Goal: Book appointment/travel/reservation

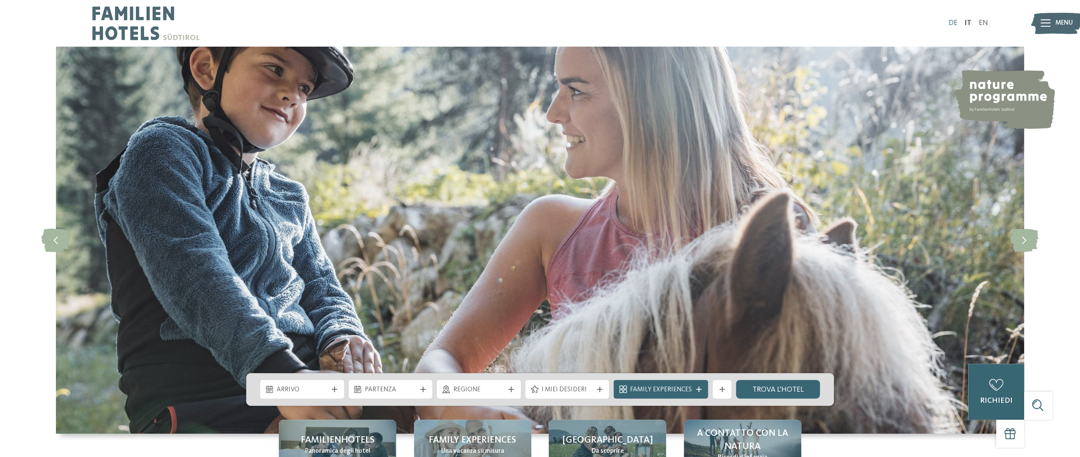
click at [953, 23] on link "DE" at bounding box center [953, 22] width 9 height 7
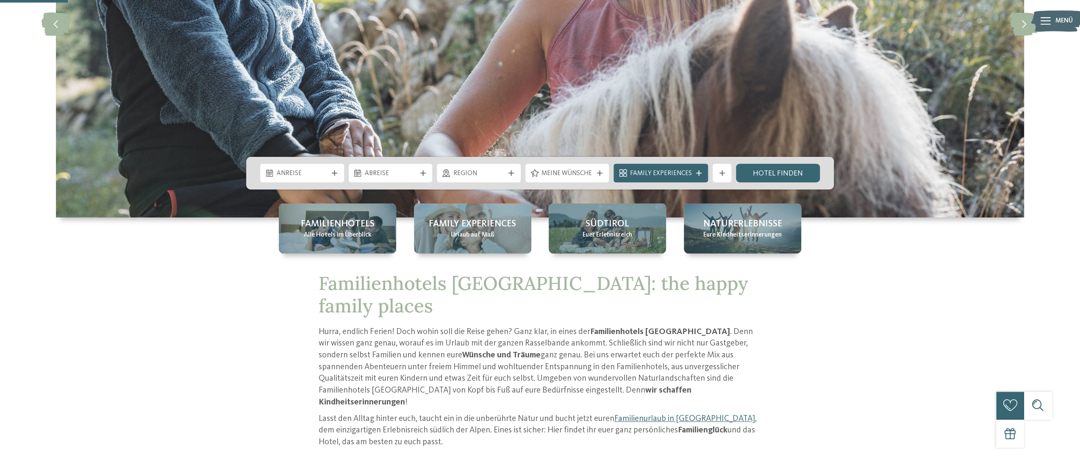
scroll to position [254, 0]
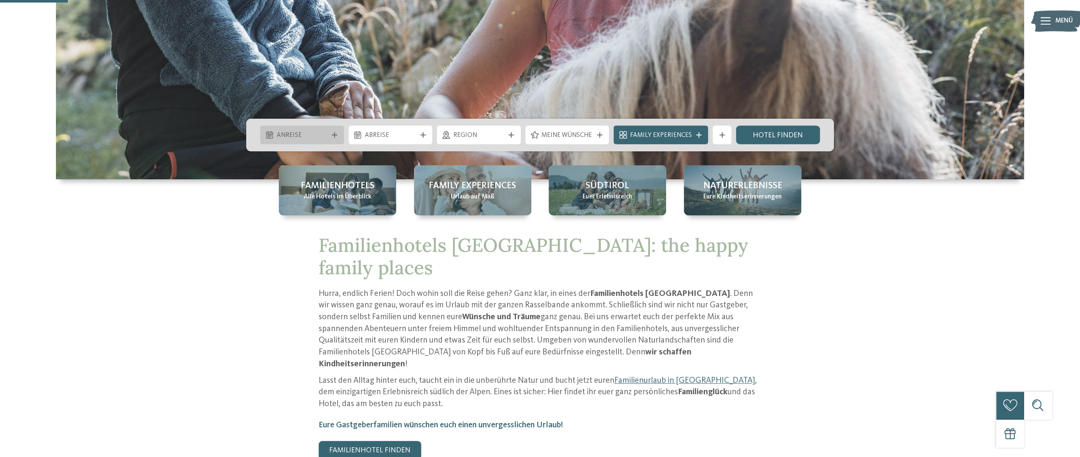
click at [316, 136] on span "Anreise" at bounding box center [302, 135] width 51 height 9
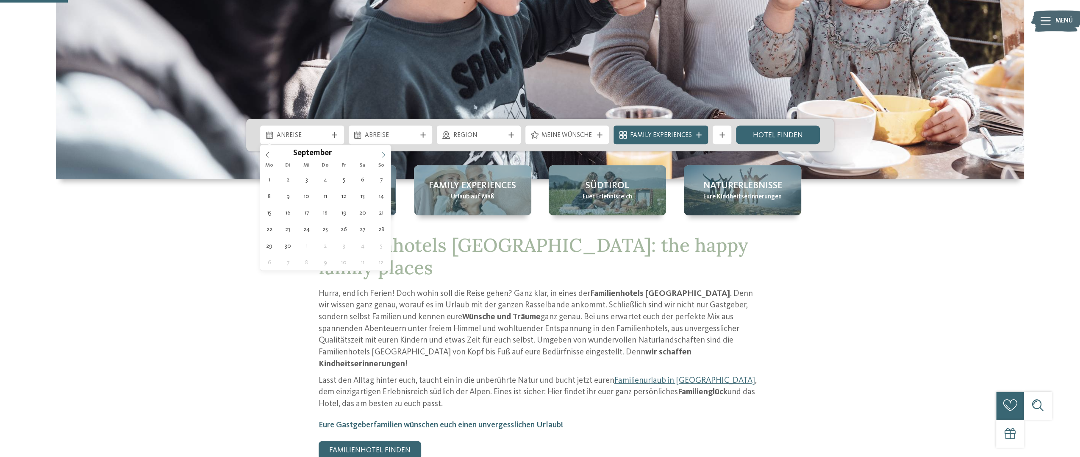
click at [383, 153] on icon at bounding box center [384, 155] width 6 height 6
type div "05.09.2025"
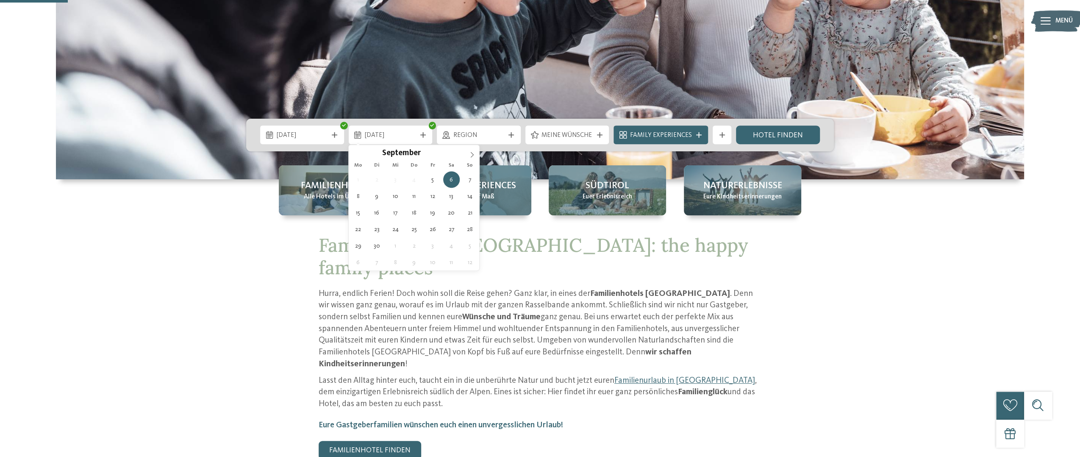
type div "07.09.2025"
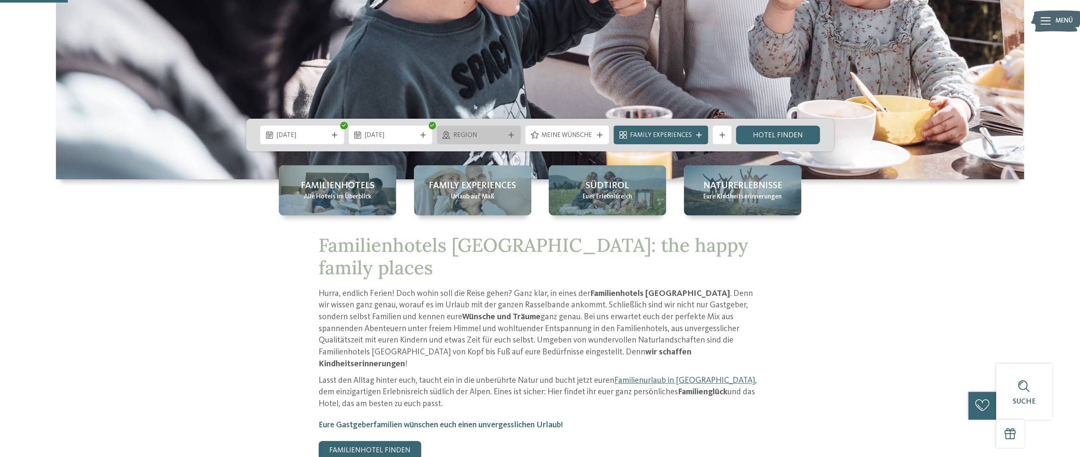
click at [512, 139] on div "Region" at bounding box center [479, 134] width 84 height 19
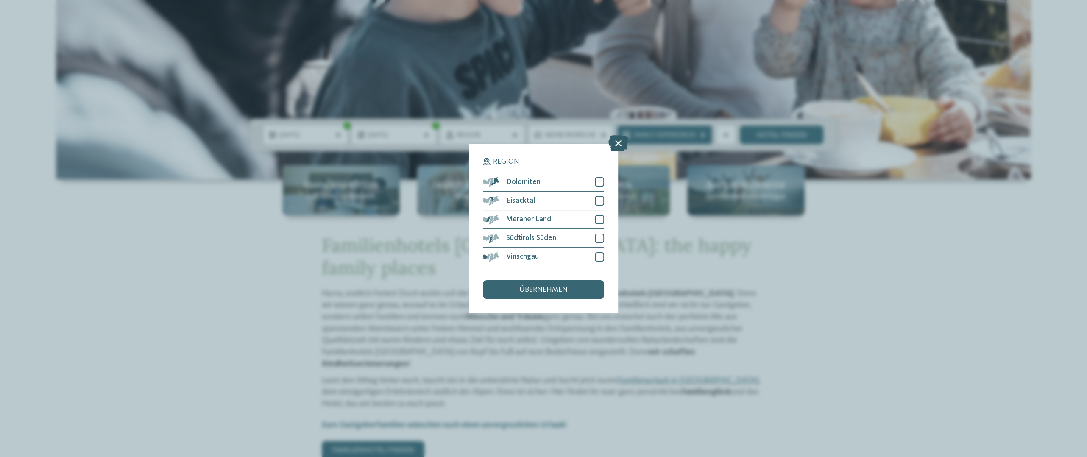
click at [618, 141] on icon at bounding box center [618, 143] width 20 height 16
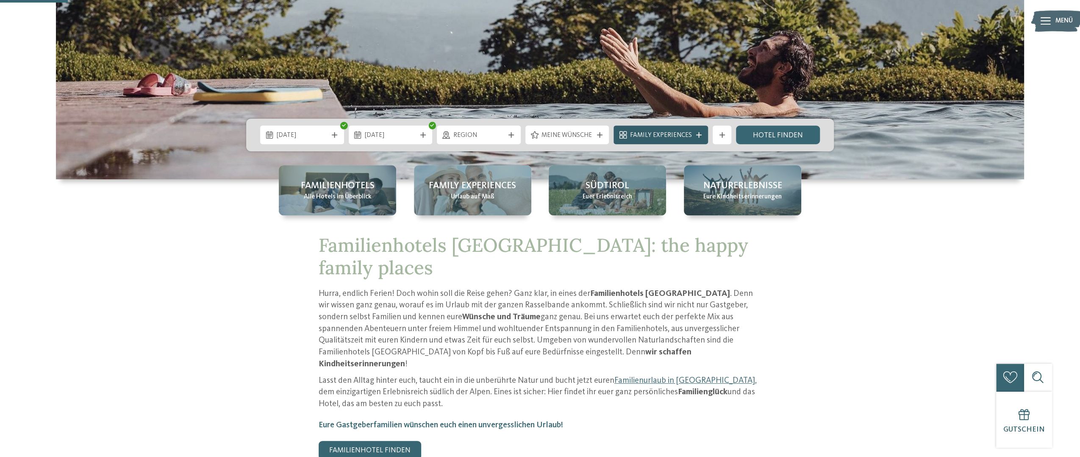
click at [682, 131] on span "Family Experiences" at bounding box center [661, 135] width 62 height 9
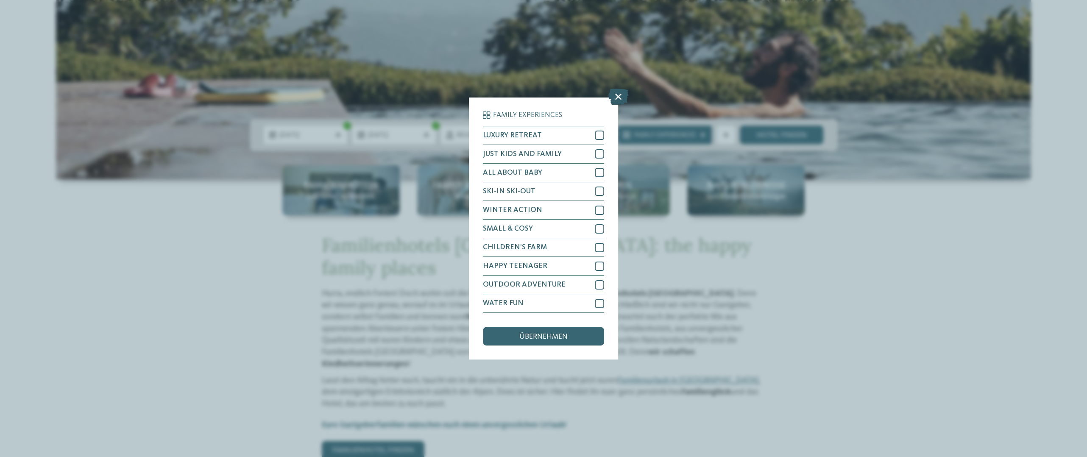
click at [618, 94] on icon at bounding box center [618, 97] width 20 height 16
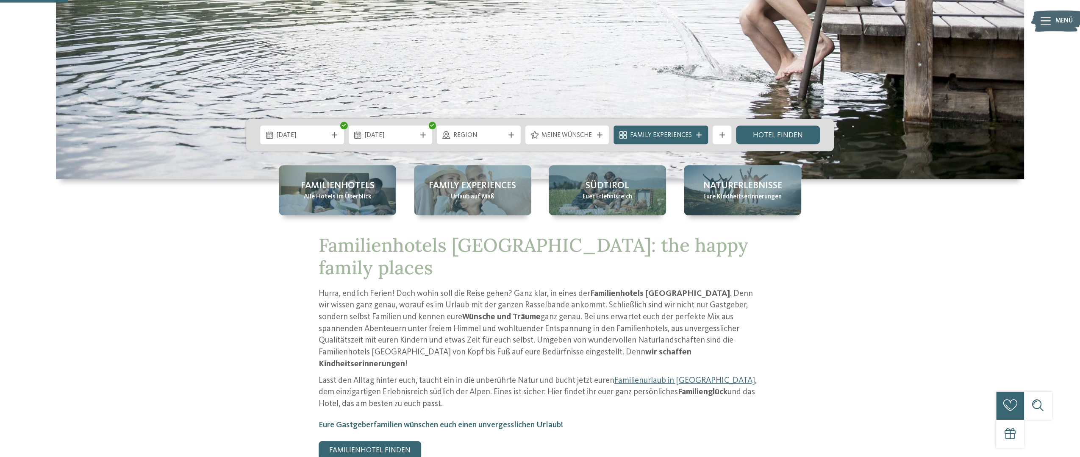
click at [575, 131] on span "Meine Wünsche" at bounding box center [567, 135] width 51 height 9
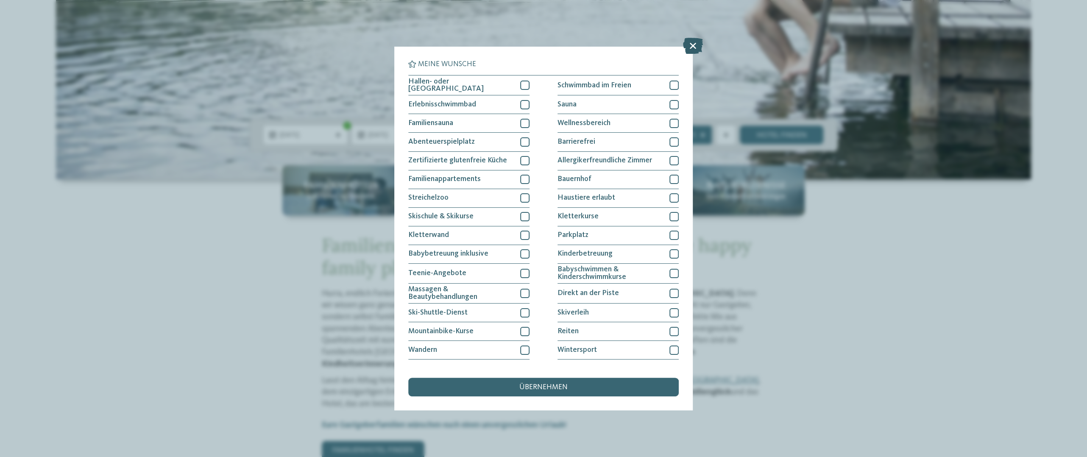
click at [690, 49] on icon at bounding box center [693, 46] width 20 height 16
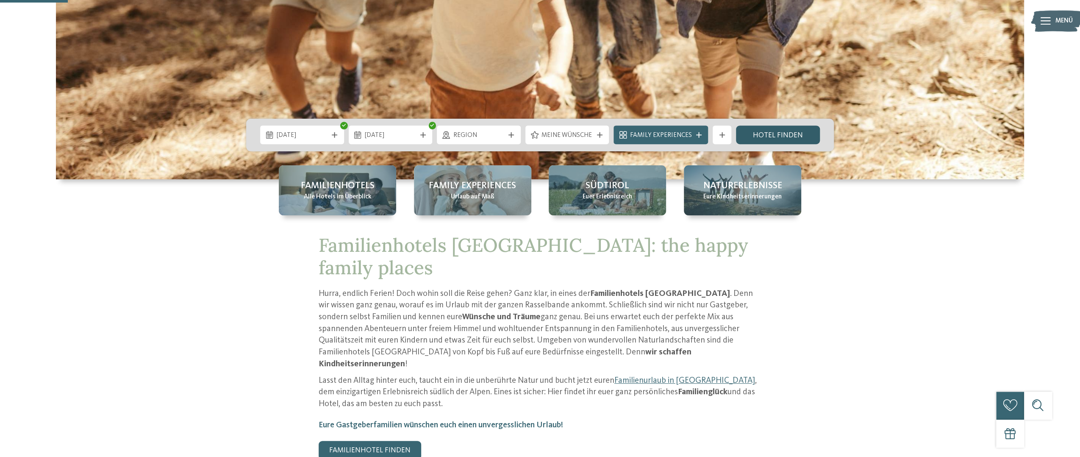
click at [777, 133] on link "Hotel finden" at bounding box center [778, 134] width 84 height 19
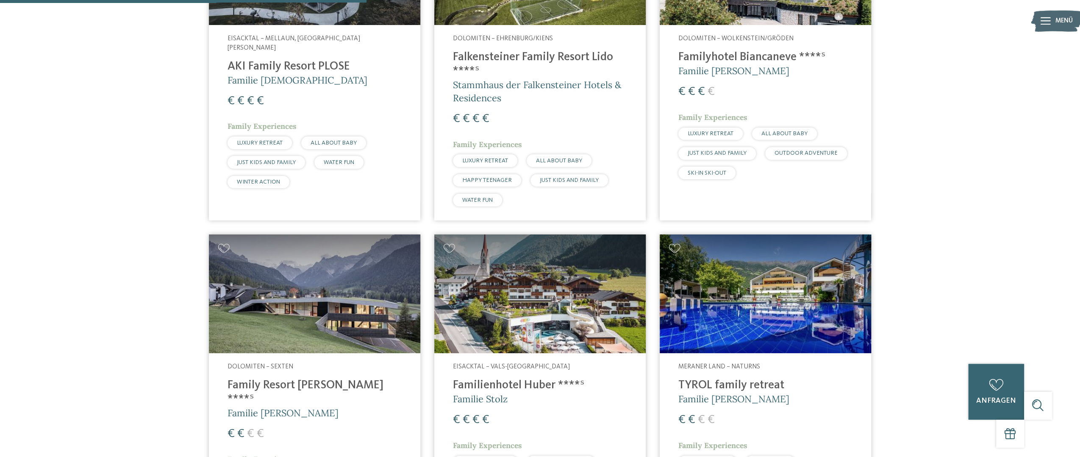
scroll to position [1073, 0]
